Goal: Navigation & Orientation: Find specific page/section

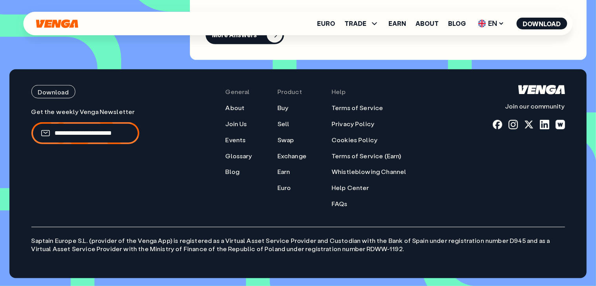
scroll to position [3337, 0]
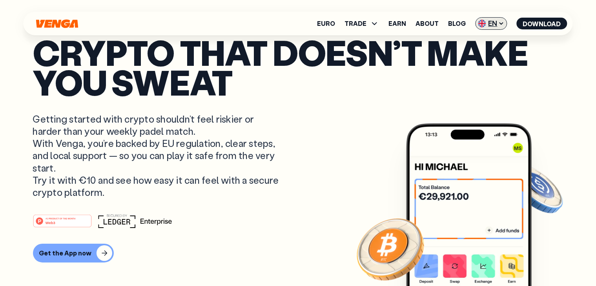
click at [496, 27] on span "EN" at bounding box center [491, 23] width 32 height 13
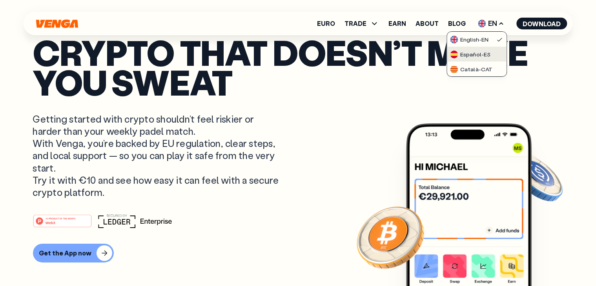
click at [478, 52] on div "Español - ES" at bounding box center [470, 55] width 40 height 8
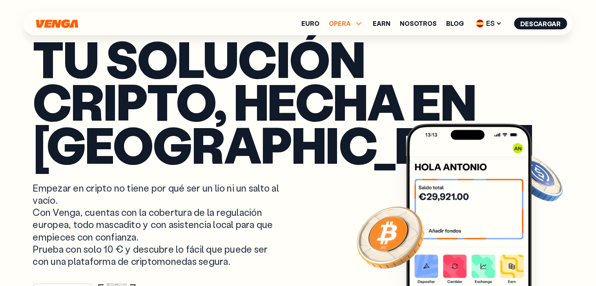
click at [346, 22] on span "OPERA" at bounding box center [340, 23] width 22 height 6
click at [214, 93] on p "Tu solución cripto, hecha en [GEOGRAPHIC_DATA]" at bounding box center [298, 101] width 530 height 129
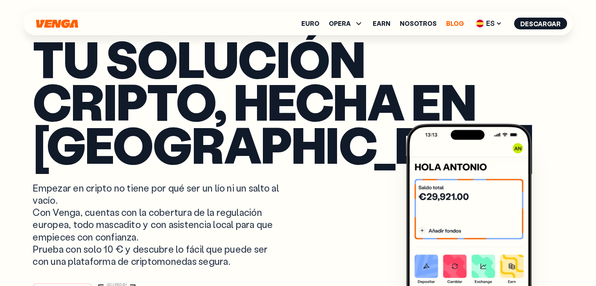
click at [455, 27] on link "Blog" at bounding box center [455, 23] width 18 height 6
